Goal: Find specific page/section: Find specific page/section

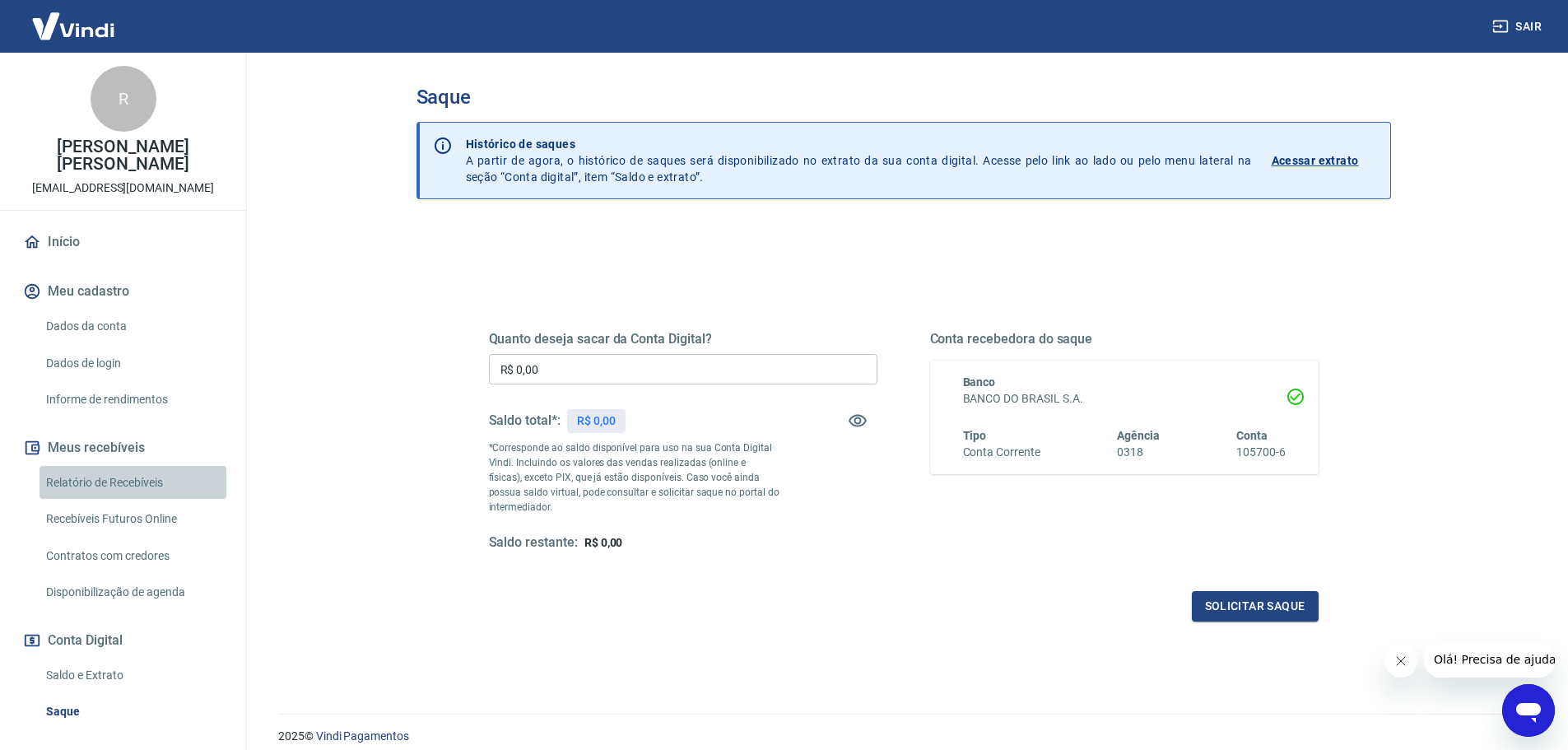
click at [137, 491] on link "Relatório de Recebíveis" at bounding box center [132, 482] width 187 height 34
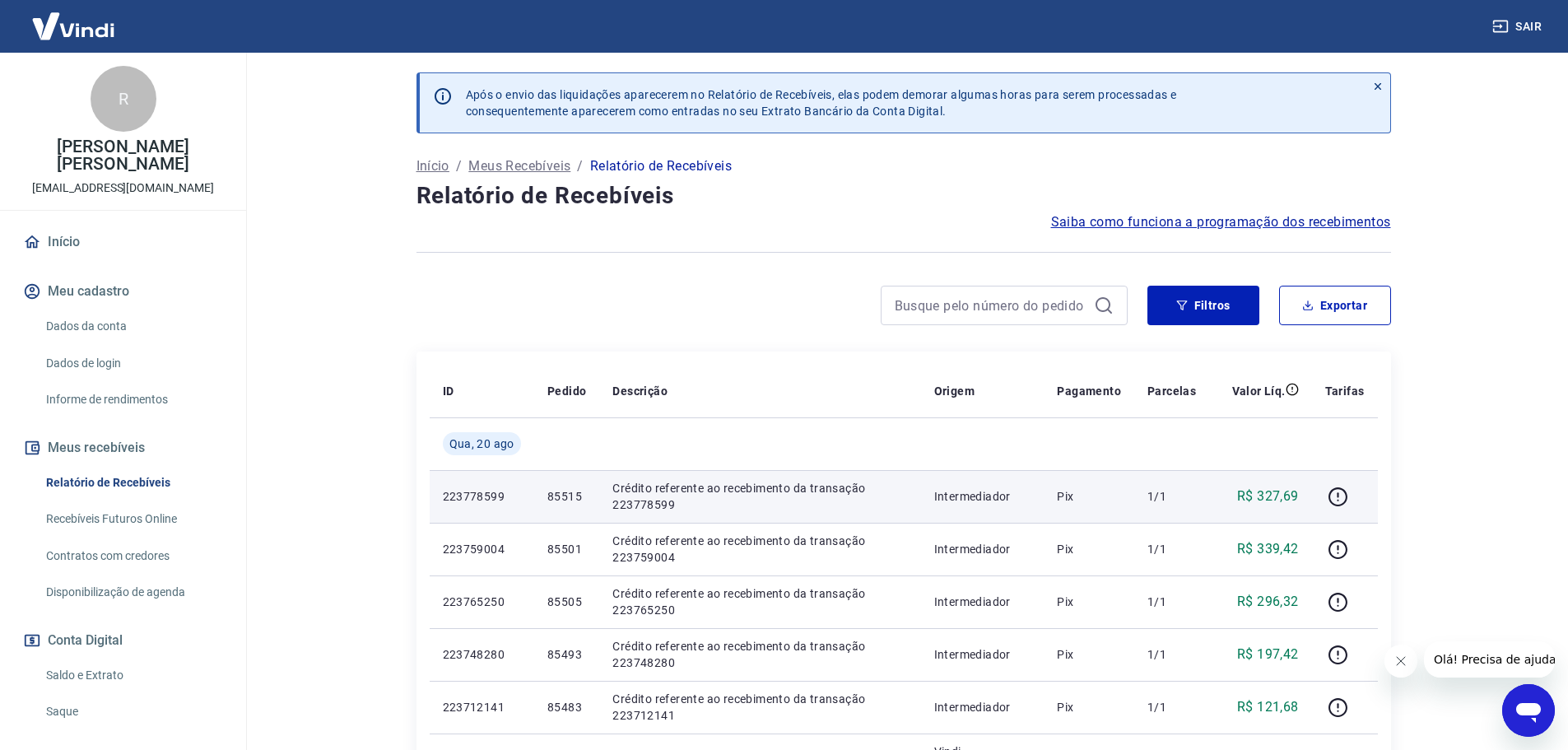
scroll to position [82, 0]
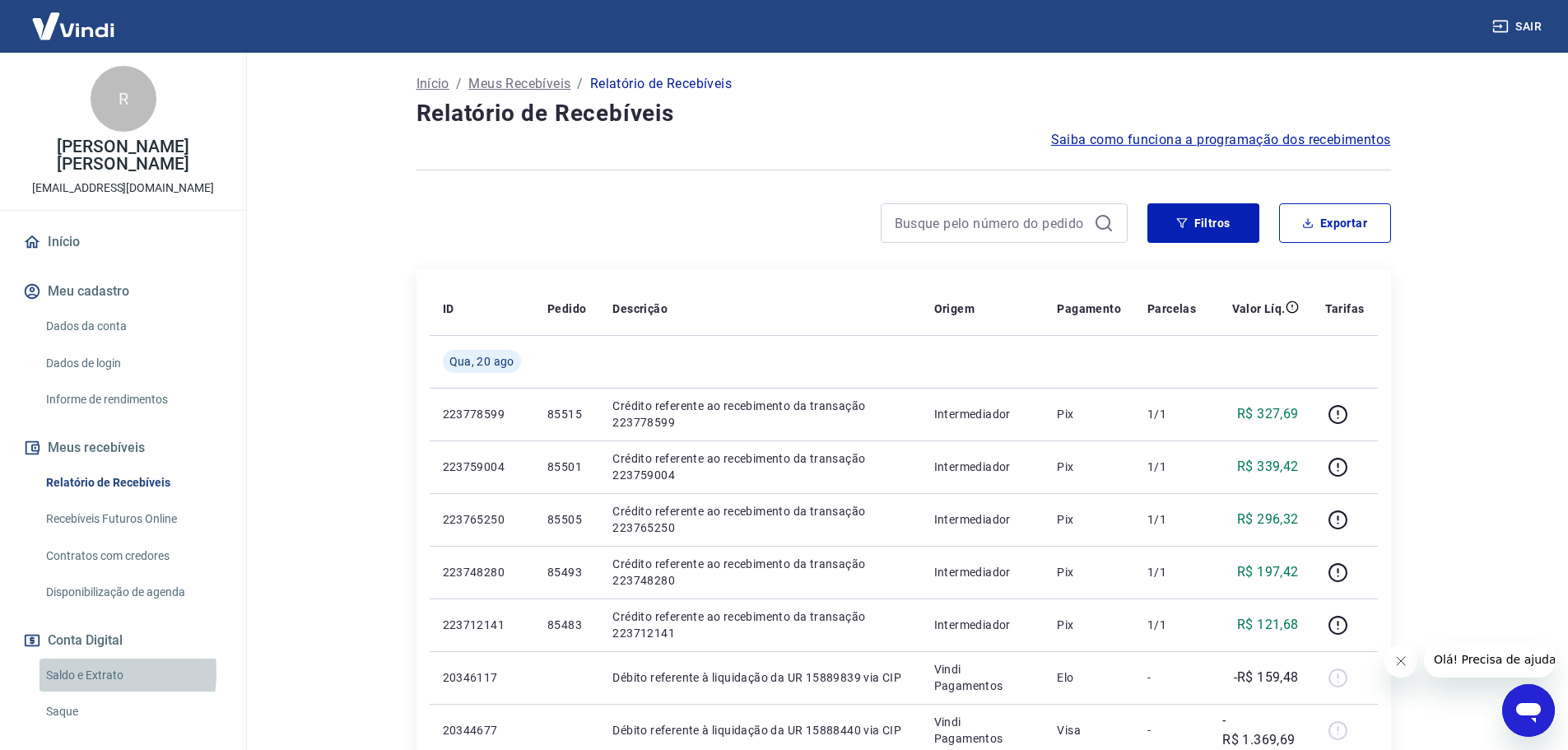
click at [67, 672] on link "Saldo e Extrato" at bounding box center [132, 674] width 187 height 34
